Goal: Transaction & Acquisition: Purchase product/service

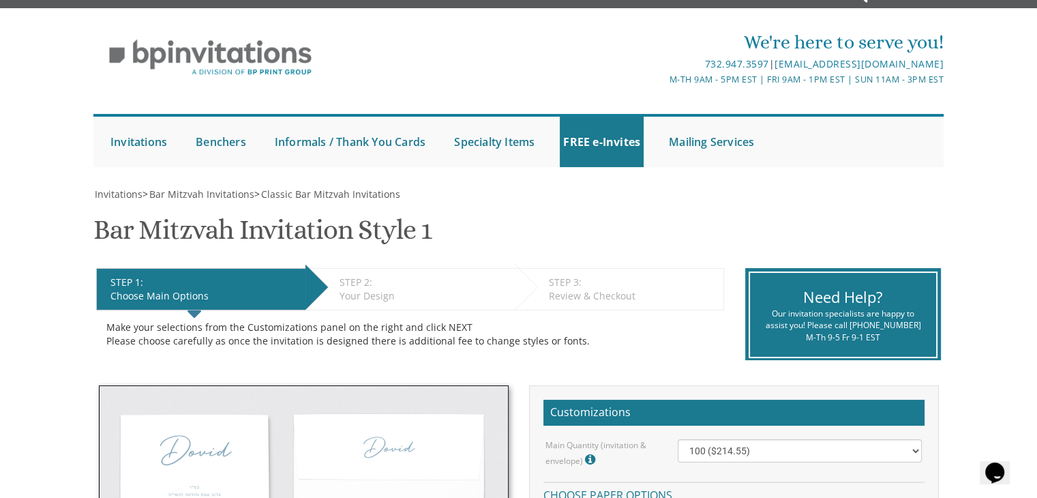
scroll to position [20, 0]
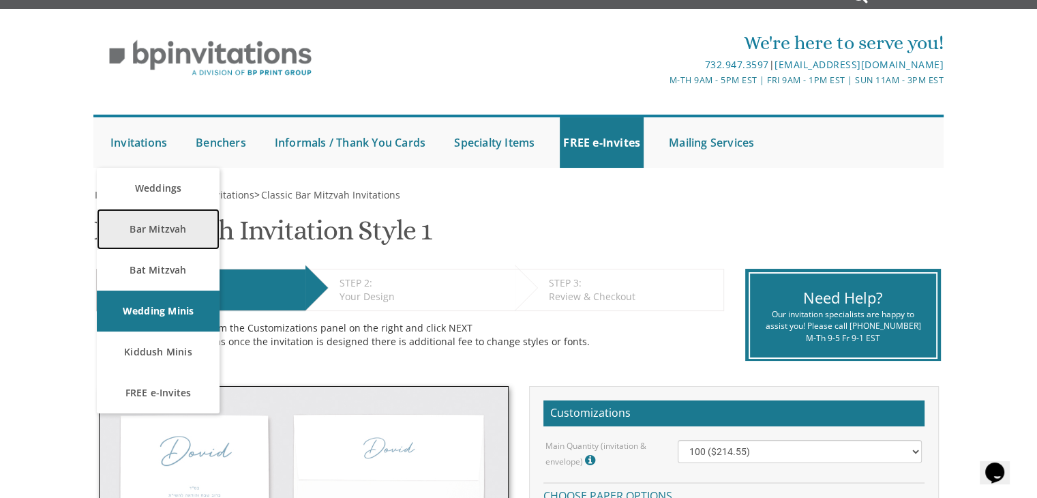
click at [153, 219] on link "Bar Mitzvah" at bounding box center [158, 229] width 123 height 41
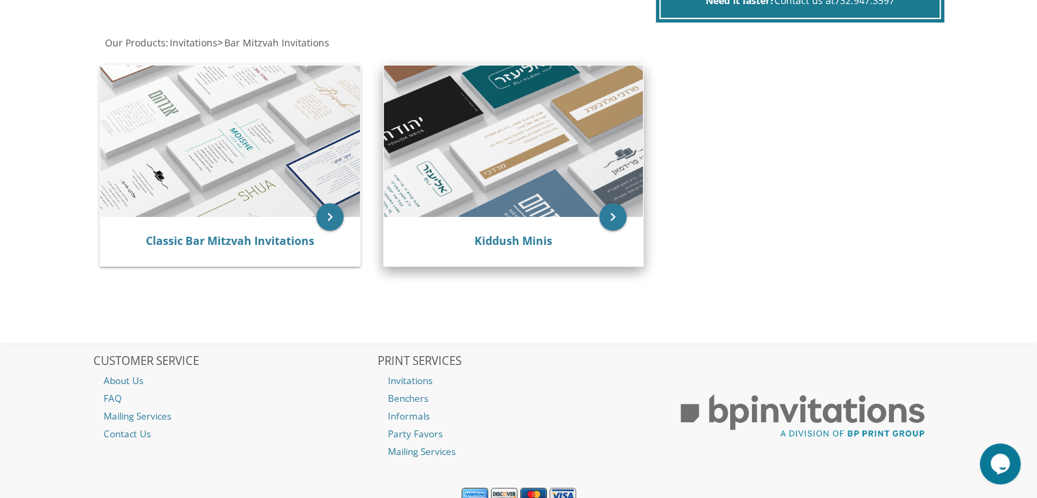
scroll to position [252, 0]
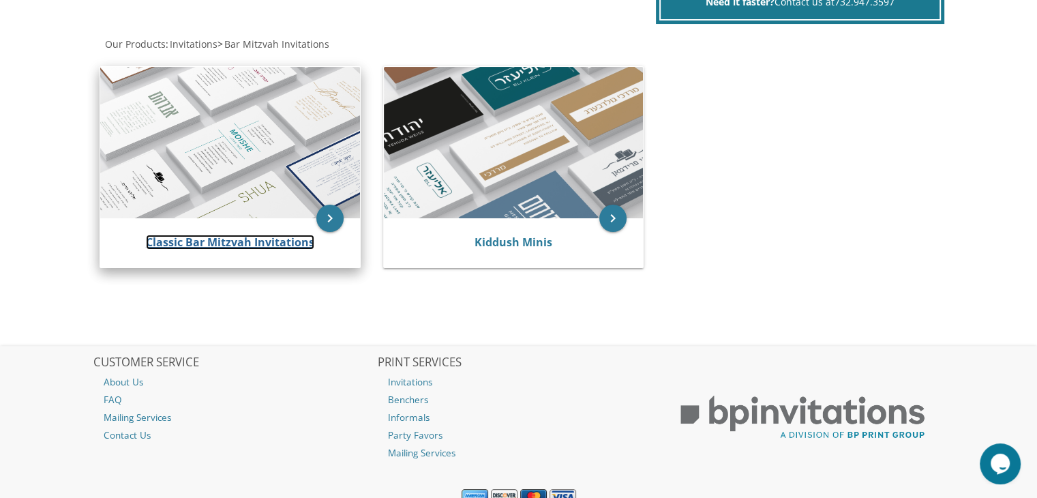
click at [297, 234] on link "Classic Bar Mitzvah Invitations" at bounding box center [230, 241] width 168 height 15
click at [324, 216] on icon "keyboard_arrow_right" at bounding box center [329, 217] width 27 height 27
click at [333, 216] on icon "keyboard_arrow_right" at bounding box center [329, 217] width 27 height 27
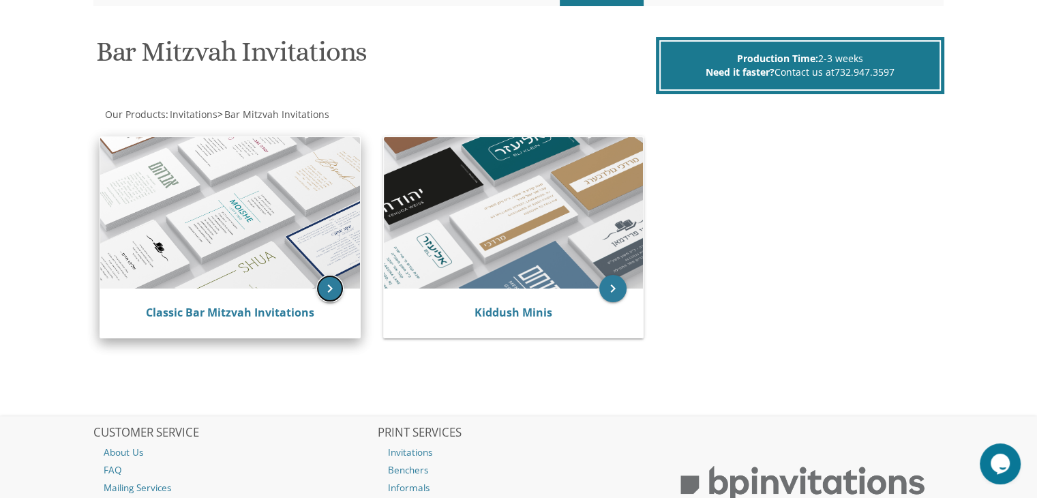
scroll to position [161, 0]
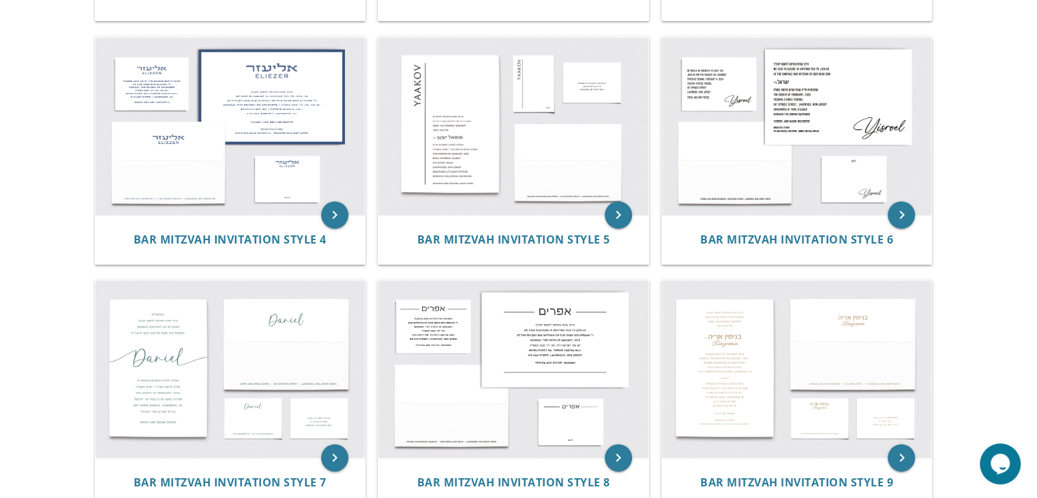
scroll to position [506, 0]
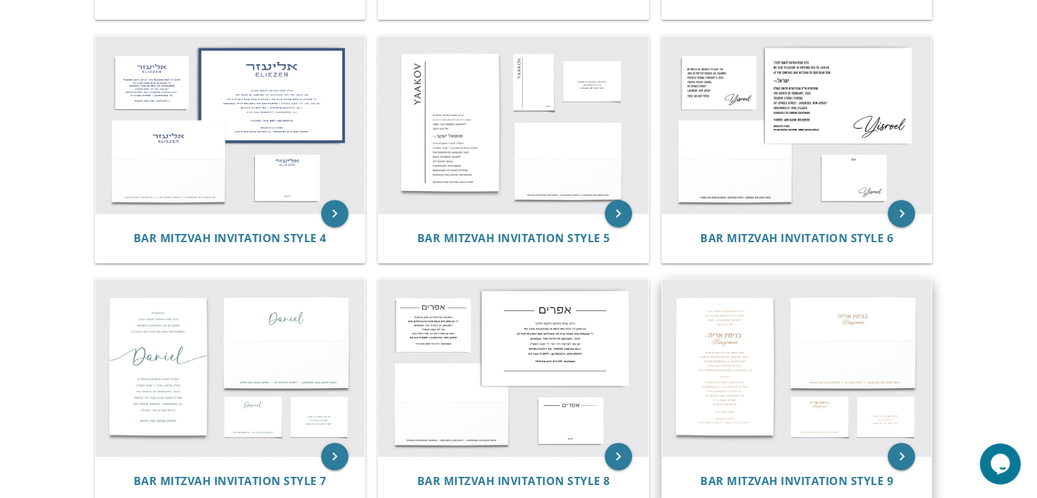
click at [743, 335] on img at bounding box center [797, 367] width 270 height 177
click at [905, 460] on icon "keyboard_arrow_right" at bounding box center [900, 455] width 27 height 27
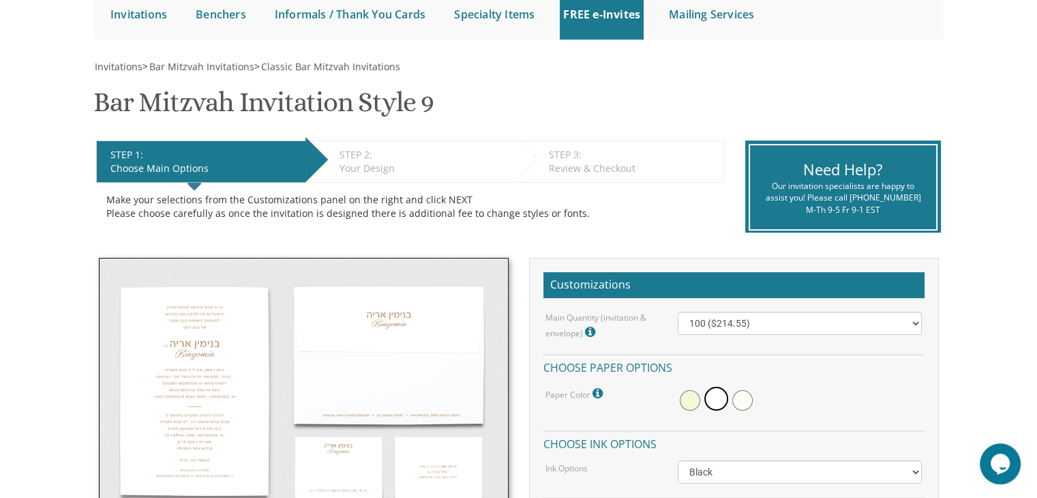
scroll to position [161, 0]
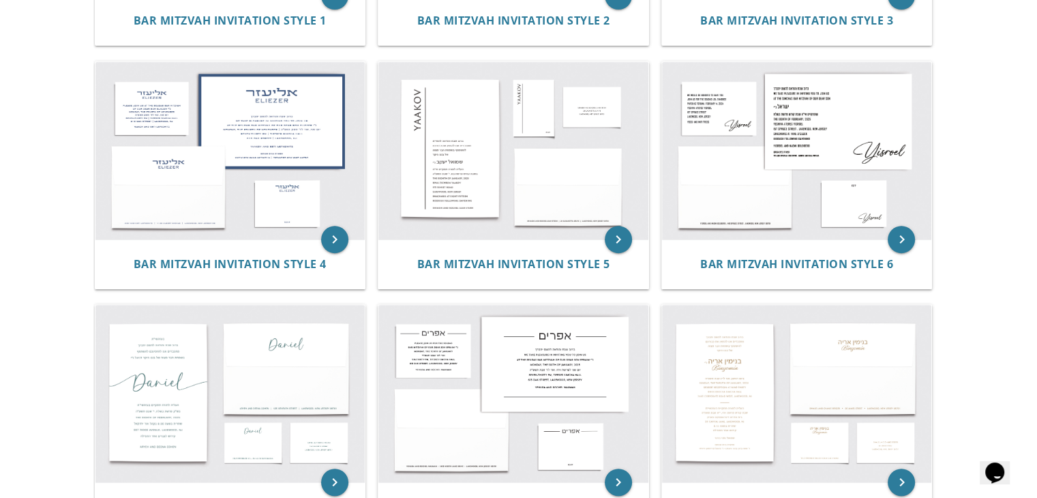
scroll to position [482, 0]
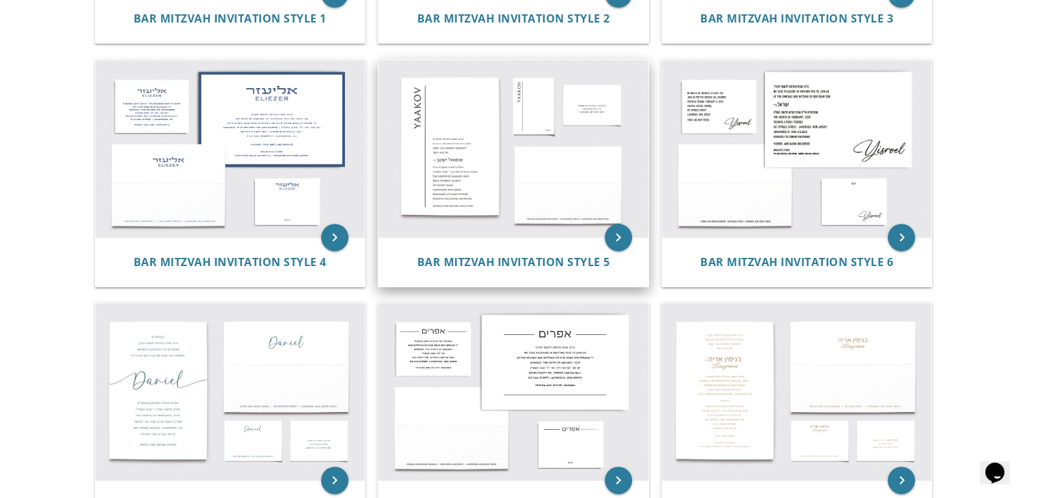
click at [532, 131] on img at bounding box center [513, 148] width 270 height 177
click at [618, 232] on icon "keyboard_arrow_right" at bounding box center [618, 237] width 27 height 27
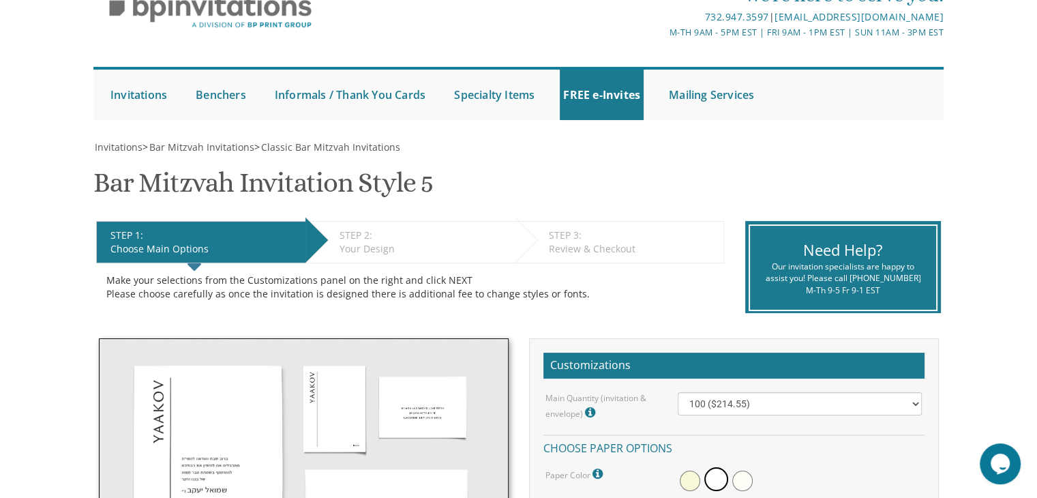
scroll to position [57, 0]
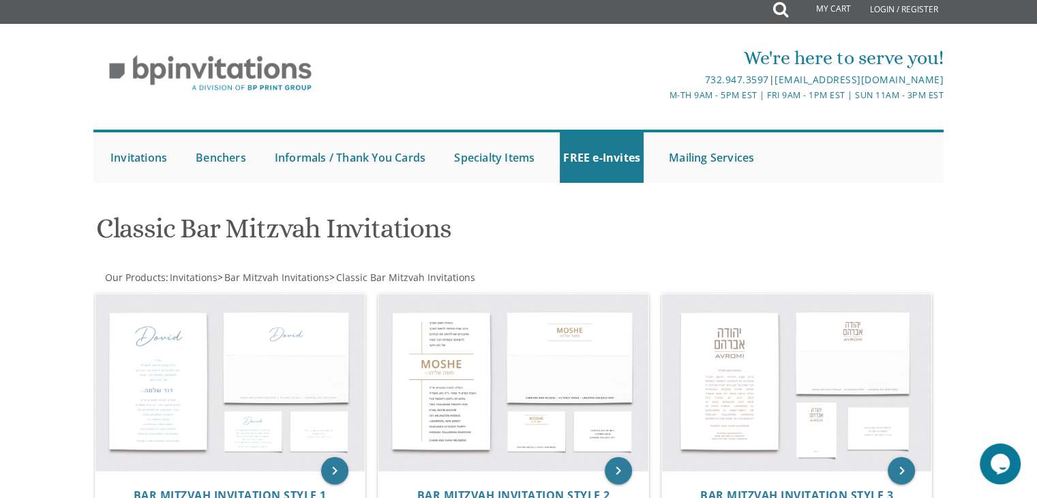
scroll to position [6, 0]
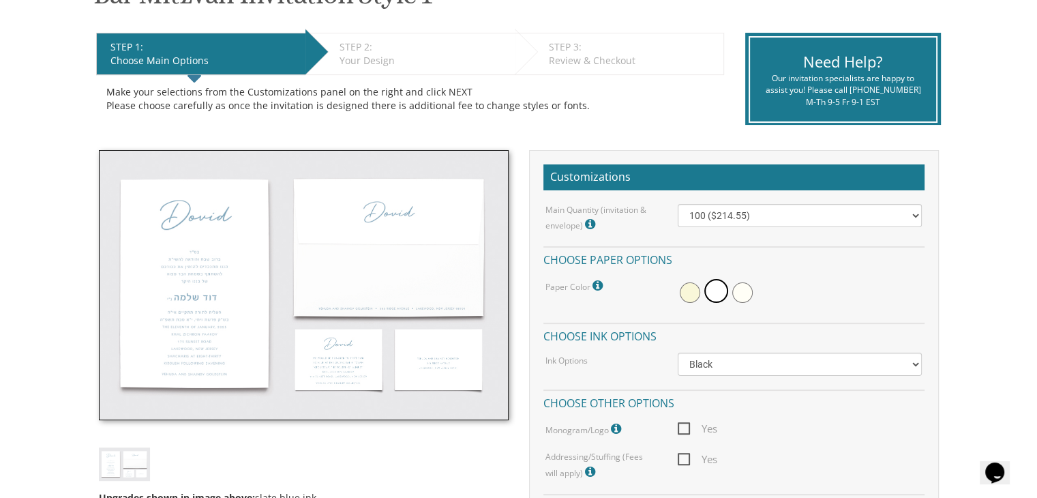
scroll to position [257, 0]
